Goal: Task Accomplishment & Management: Manage account settings

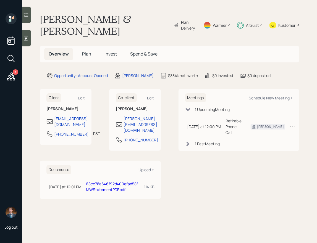
click at [89, 53] on span "Plan" at bounding box center [86, 54] width 9 height 6
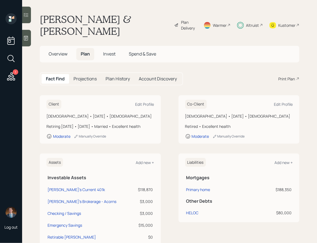
click at [111, 53] on span "Invest" at bounding box center [109, 54] width 12 height 6
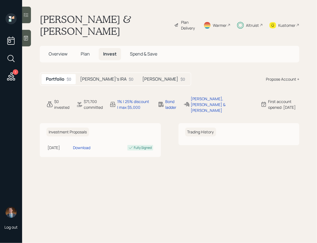
click at [145, 76] on h5 "[PERSON_NAME]" at bounding box center [160, 78] width 36 height 5
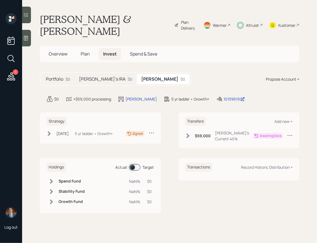
click at [185, 137] on icon at bounding box center [188, 136] width 6 height 6
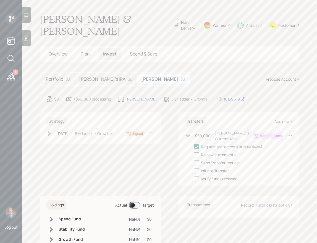
click at [197, 153] on div at bounding box center [196, 154] width 5 height 5
click at [194, 155] on input "checkbox" at bounding box center [193, 155] width 0 height 0
checkbox input "true"
click at [197, 168] on div at bounding box center [196, 170] width 5 height 5
click at [194, 171] on input "checkbox" at bounding box center [193, 171] width 0 height 0
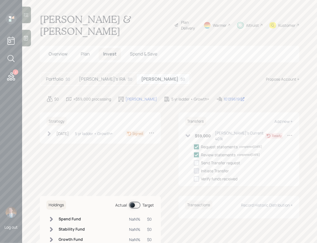
checkbox input "true"
click at [196, 154] on div "Request statements completed [DATE] Review statements completed [DATE] Send Tra…" at bounding box center [243, 163] width 99 height 38
click at [196, 160] on div at bounding box center [196, 162] width 5 height 5
click at [194, 163] on input "checkbox" at bounding box center [193, 163] width 0 height 0
checkbox input "true"
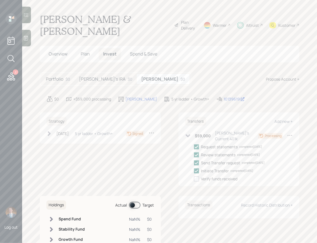
click at [52, 54] on span "Overview" at bounding box center [58, 54] width 19 height 6
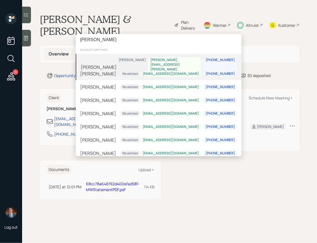
type input "[PERSON_NAME]"
click at [122, 64] on div "[PERSON_NAME] [PERSON_NAME] [PERSON_NAME][EMAIL_ADDRESS][PERSON_NAME][DOMAIN_NA…" at bounding box center [159, 67] width 166 height 26
